Goal: Find specific page/section: Find specific page/section

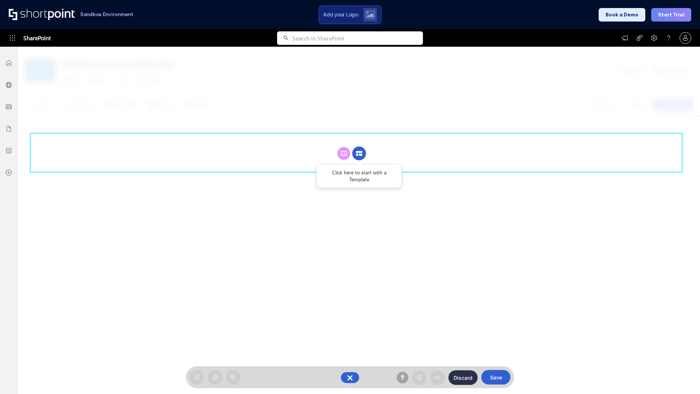
click at [359, 153] on circle at bounding box center [359, 154] width 14 height 14
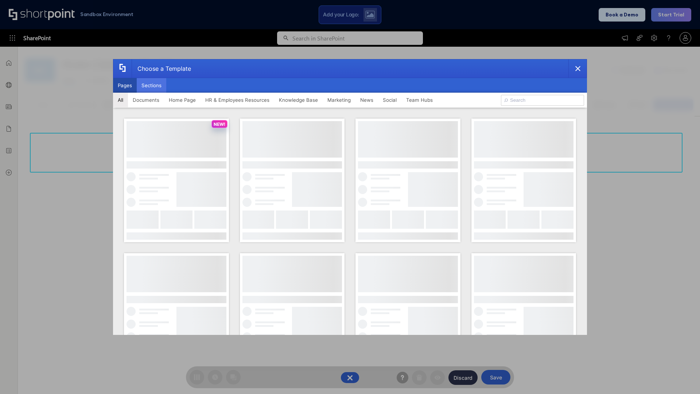
click at [151, 85] on button "Sections" at bounding box center [152, 85] width 30 height 15
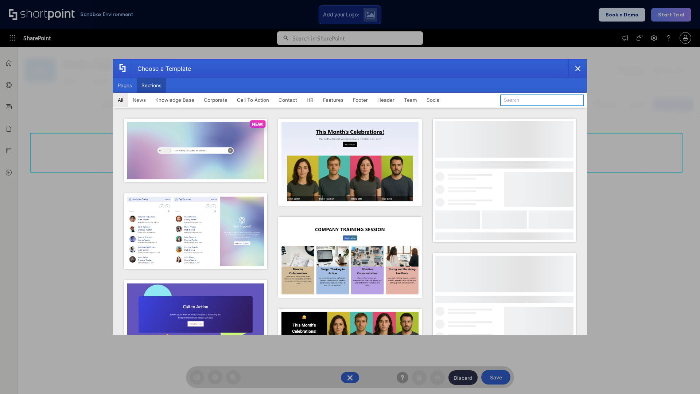
type input "Healthcare Team"
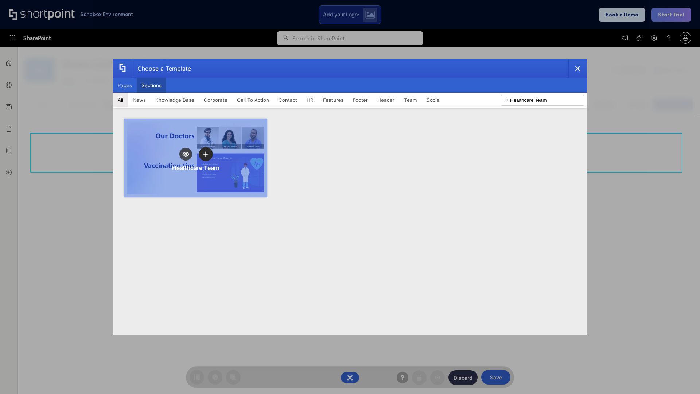
click at [206, 154] on icon "template selector" at bounding box center [205, 154] width 5 height 5
